Goal: Information Seeking & Learning: Learn about a topic

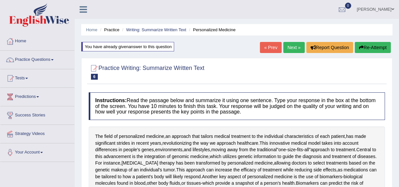
click at [298, 45] on link "Next »" at bounding box center [293, 47] width 21 height 11
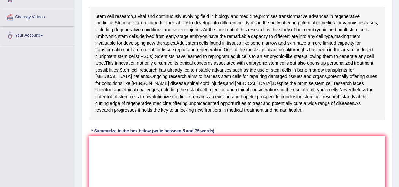
scroll to position [118, 0]
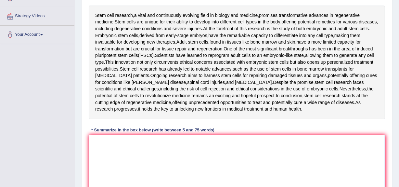
click at [306, 153] on textarea at bounding box center [237, 166] width 297 height 63
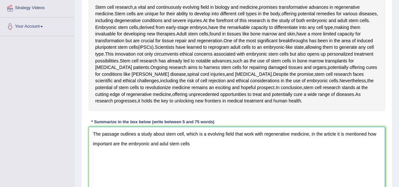
scroll to position [126, 0]
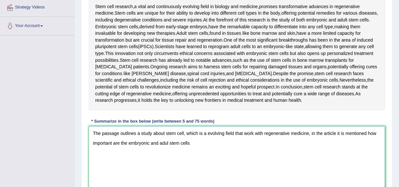
click at [168, 143] on textarea "The passage outlines a study about stem cell, which is a evolving field that wo…" at bounding box center [237, 157] width 297 height 63
click at [193, 142] on textarea "The passage outlines a study about stem cell, which is a evolving field that wo…" at bounding box center [237, 157] width 297 height 63
click at [394, 108] on div "Home Practice Writing: Summarize Written Text Stem Cell « Prev Next » Report Qu…" at bounding box center [237, 47] width 324 height 347
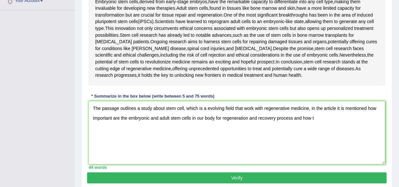
scroll to position [152, 0]
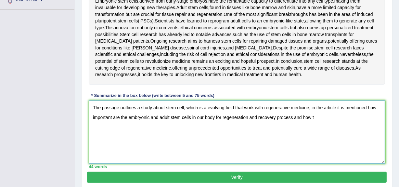
click at [326, 123] on textarea "The passage outlines a study about stem cell, which is a evolving field that wo…" at bounding box center [237, 131] width 297 height 63
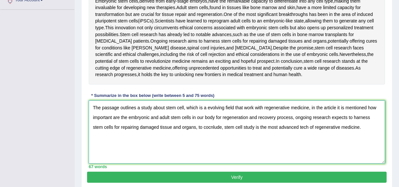
type textarea "The passage outlines a study about stem cell, which is a evolving field that wo…"
click at [322, 177] on button "Verify" at bounding box center [237, 177] width 300 height 11
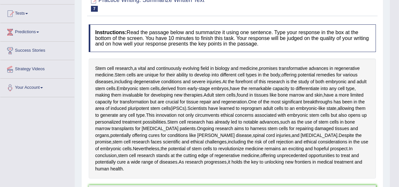
scroll to position [0, 0]
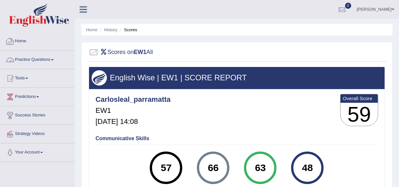
click at [45, 57] on link "Practice Questions" at bounding box center [37, 59] width 74 height 16
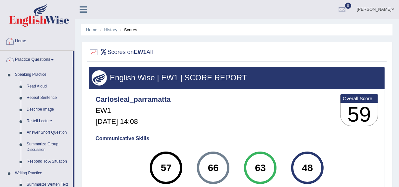
click at [29, 39] on link "Home" at bounding box center [37, 40] width 74 height 16
